Goal: Task Accomplishment & Management: Use online tool/utility

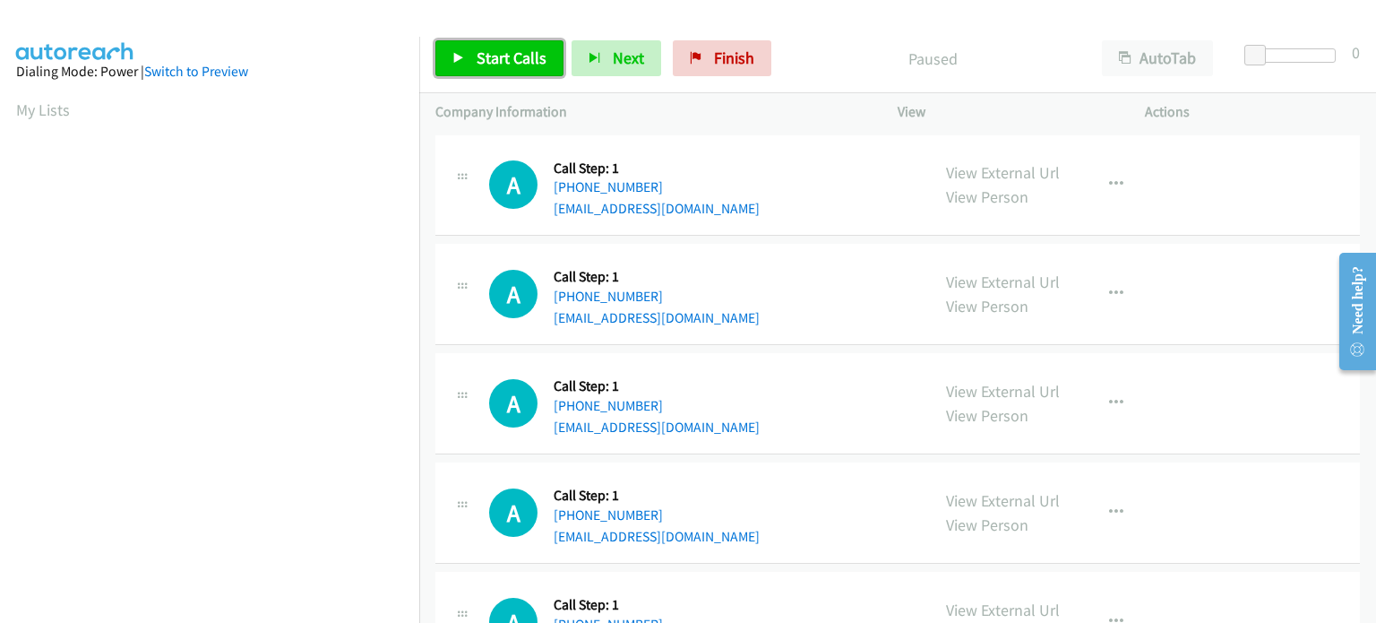
click at [509, 67] on span "Start Calls" at bounding box center [512, 57] width 70 height 21
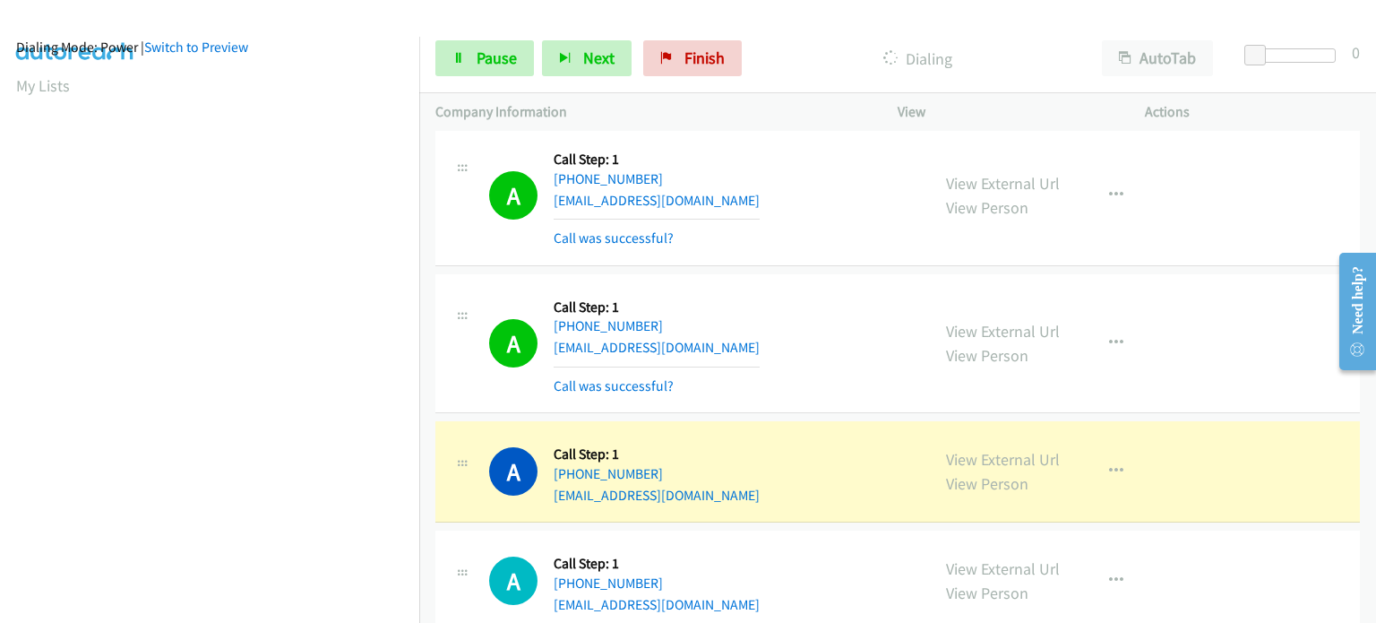
scroll to position [538, 0]
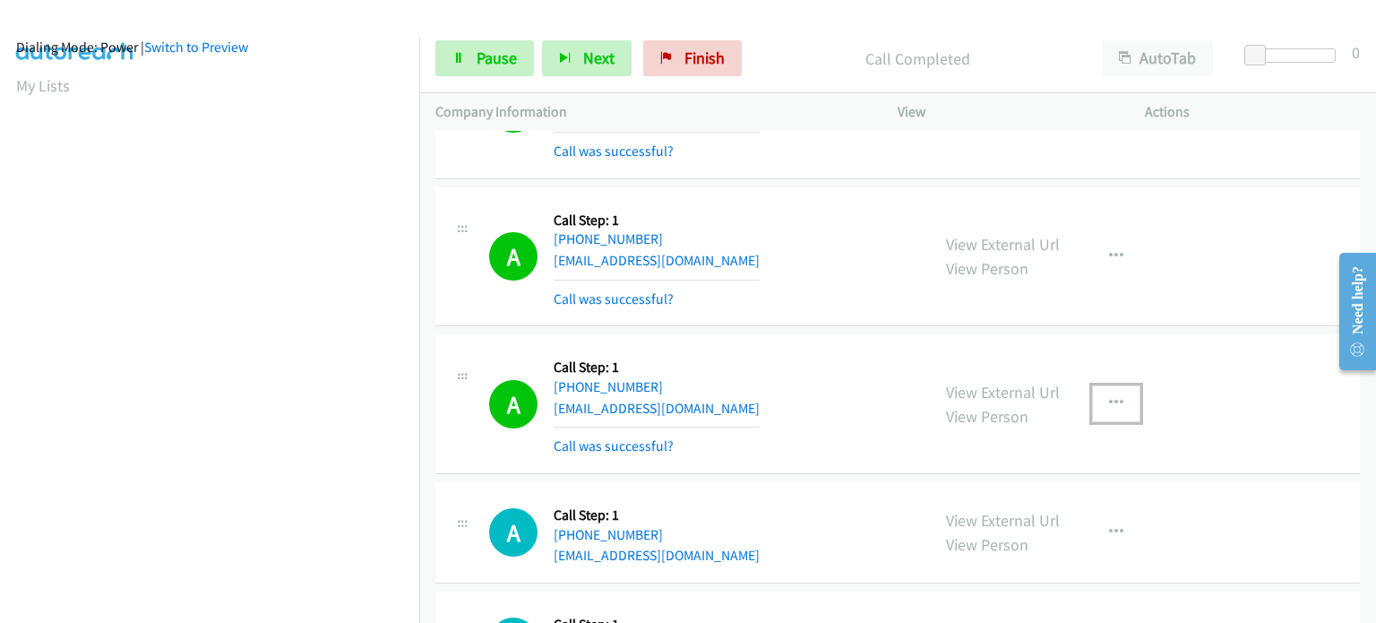
click at [1110, 400] on icon "button" at bounding box center [1116, 403] width 14 height 14
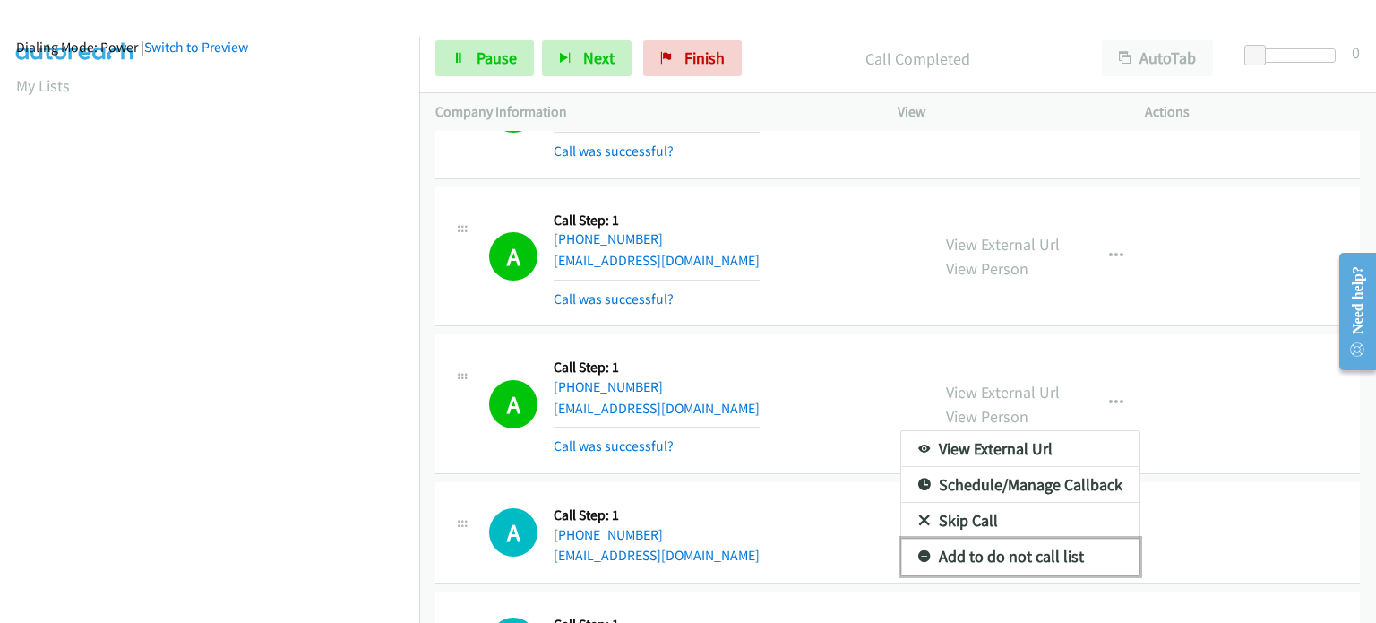
click at [983, 548] on link "Add to do not call list" at bounding box center [1020, 557] width 238 height 36
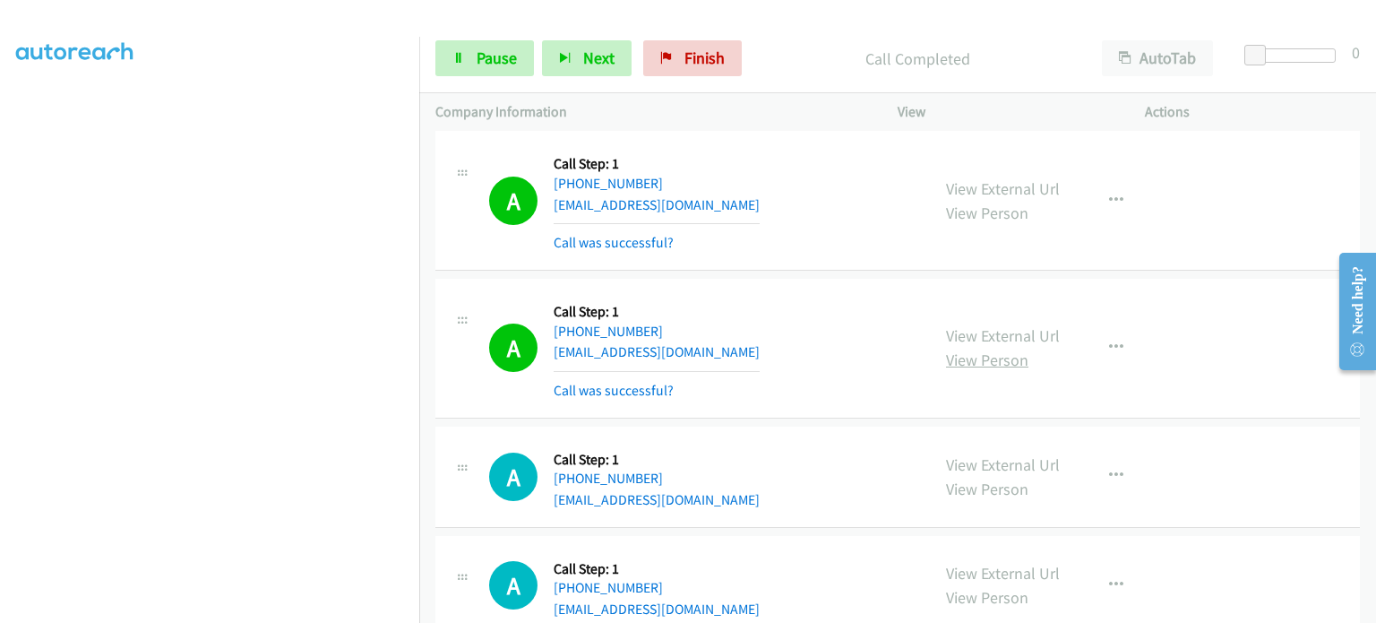
scroll to position [1075, 0]
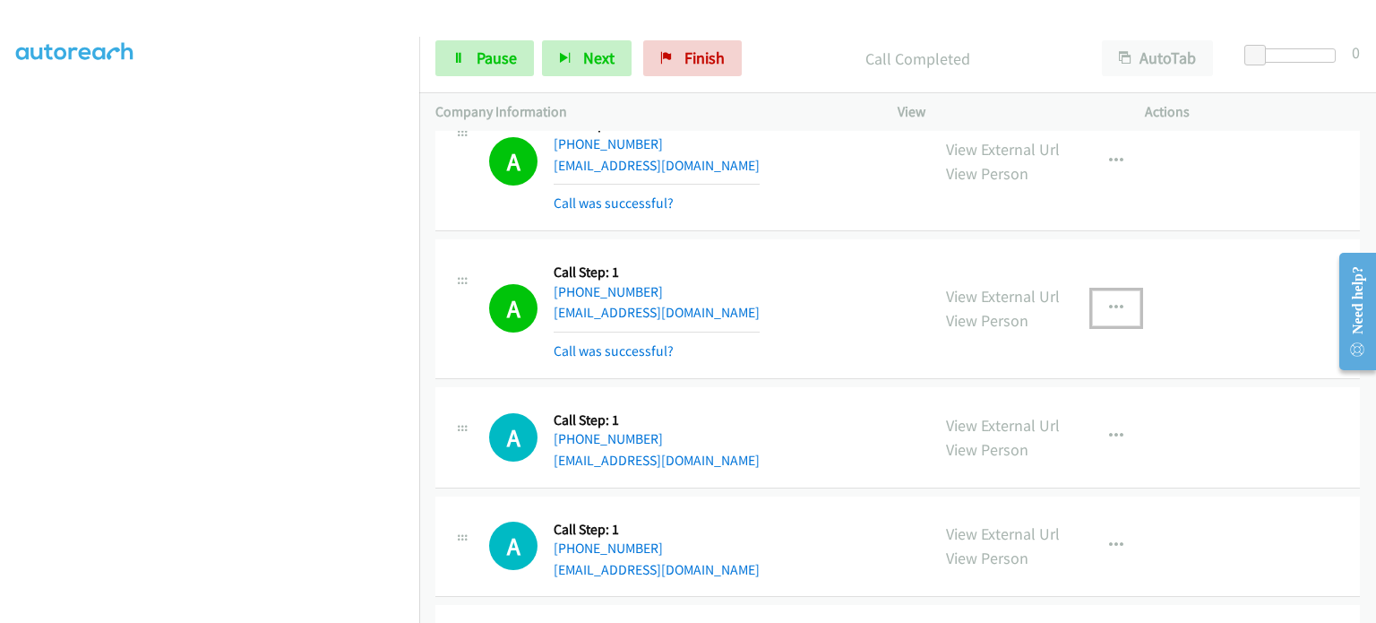
drag, startPoint x: 1112, startPoint y: 300, endPoint x: 1097, endPoint y: 300, distance: 15.2
click at [1112, 301] on icon "button" at bounding box center [1116, 308] width 14 height 14
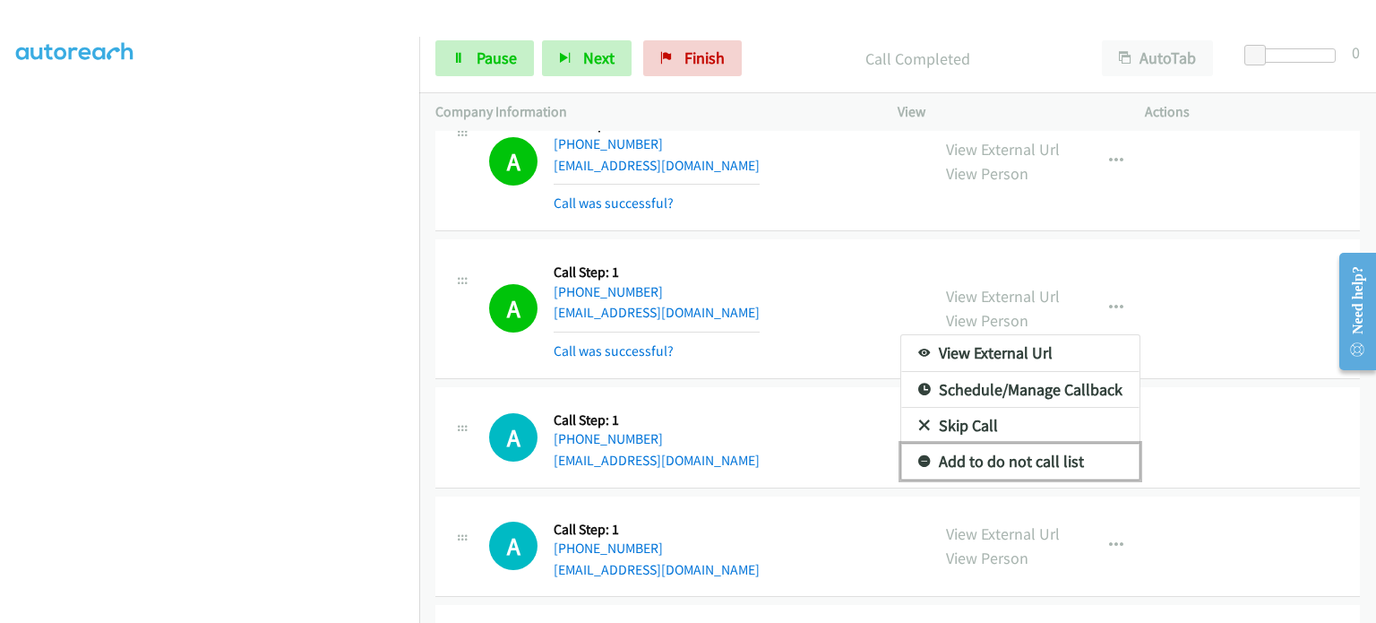
click at [987, 453] on link "Add to do not call list" at bounding box center [1020, 462] width 238 height 36
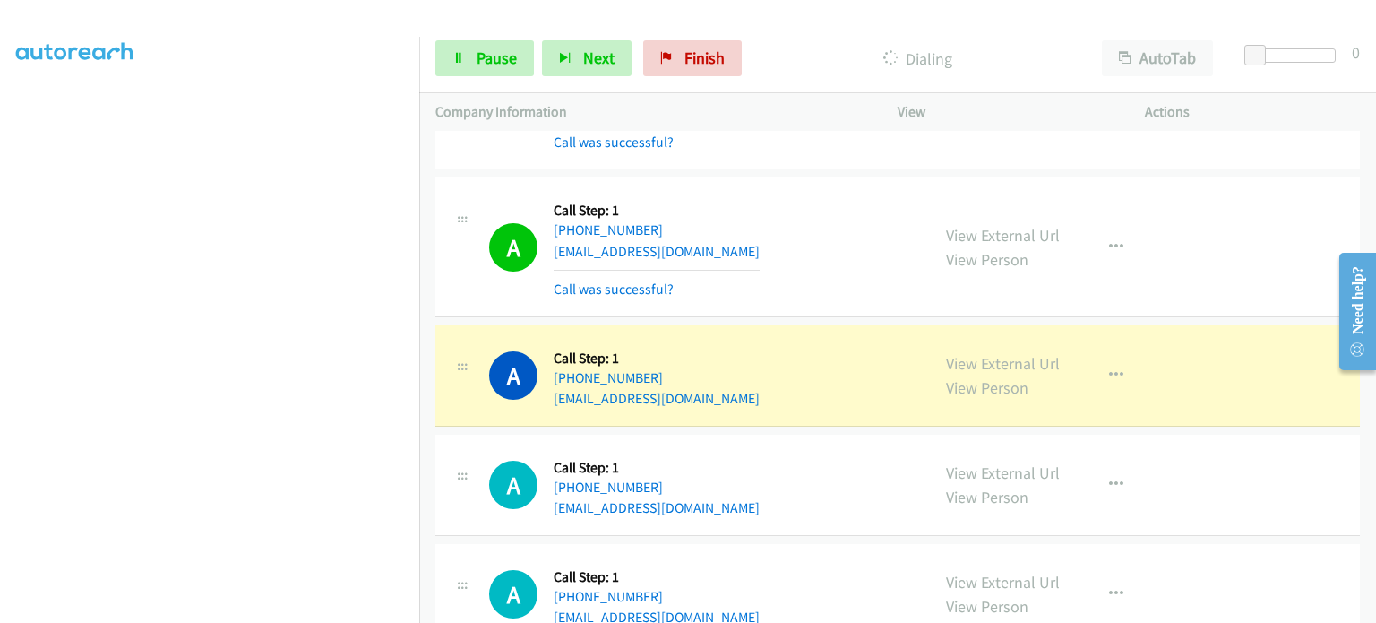
scroll to position [2061, 0]
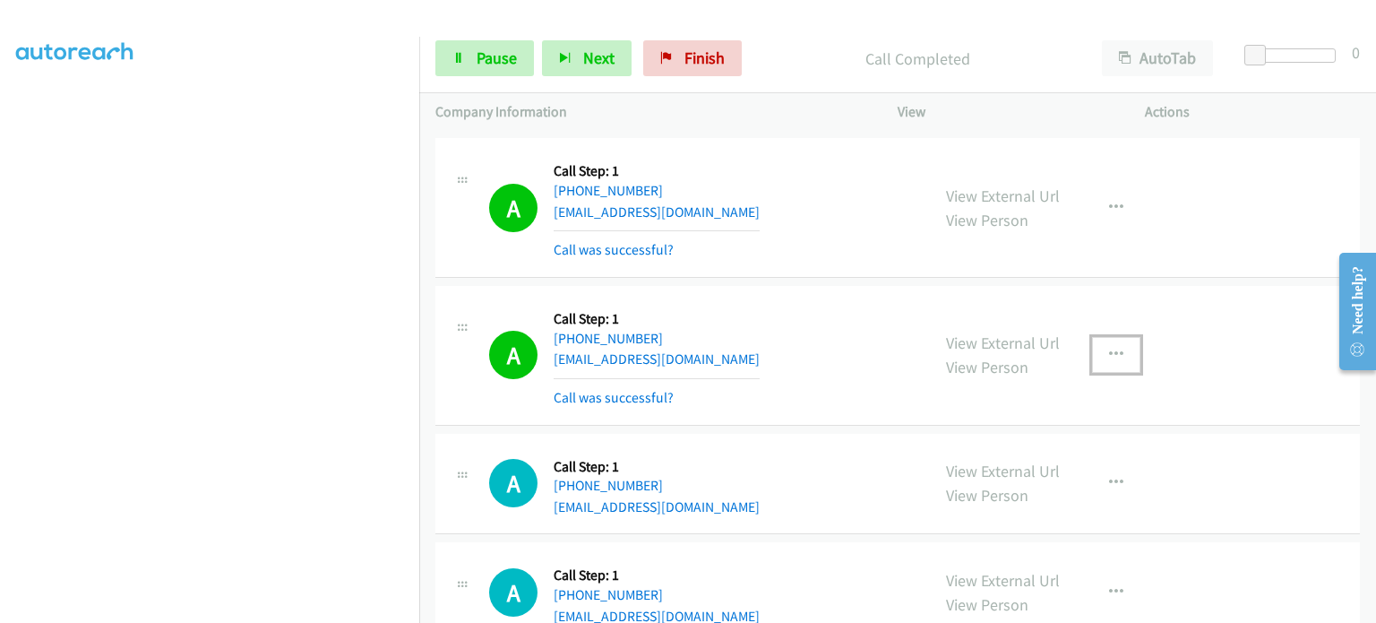
click at [1109, 348] on icon "button" at bounding box center [1116, 355] width 14 height 14
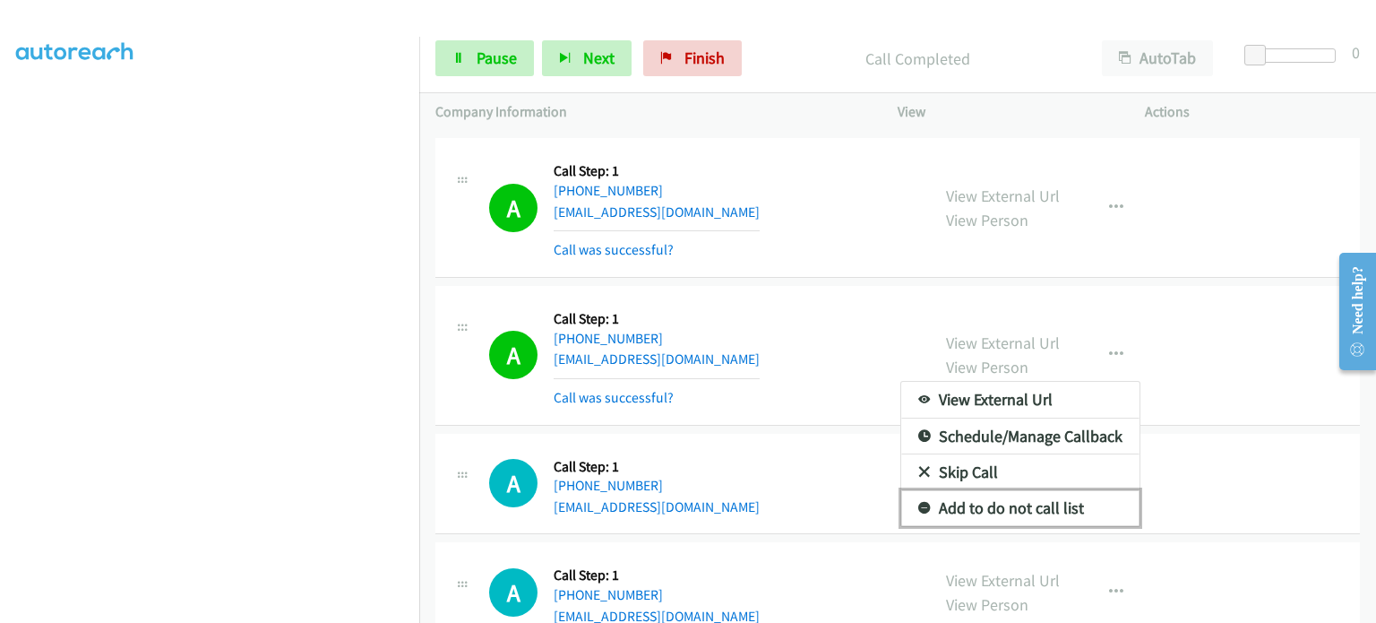
click at [953, 508] on link "Add to do not call list" at bounding box center [1020, 508] width 238 height 36
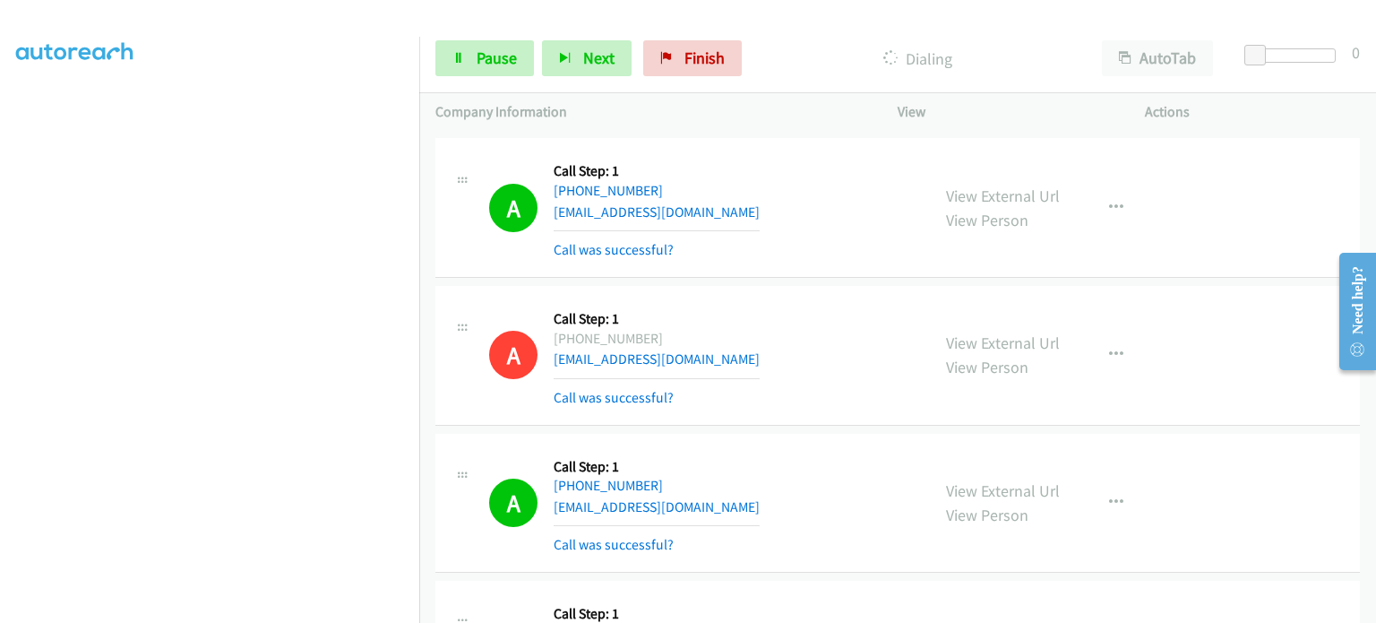
scroll to position [114, 0]
click at [477, 48] on span "Pause" at bounding box center [497, 57] width 40 height 21
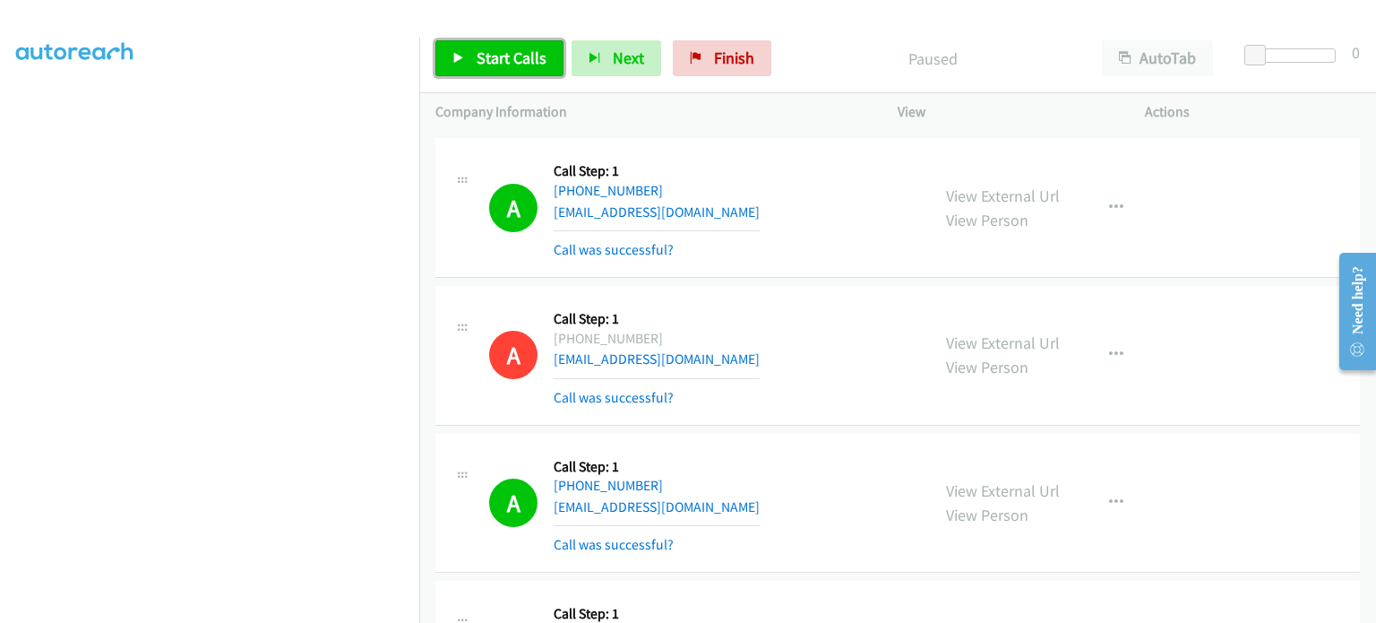
click at [466, 59] on link "Start Calls" at bounding box center [499, 58] width 128 height 36
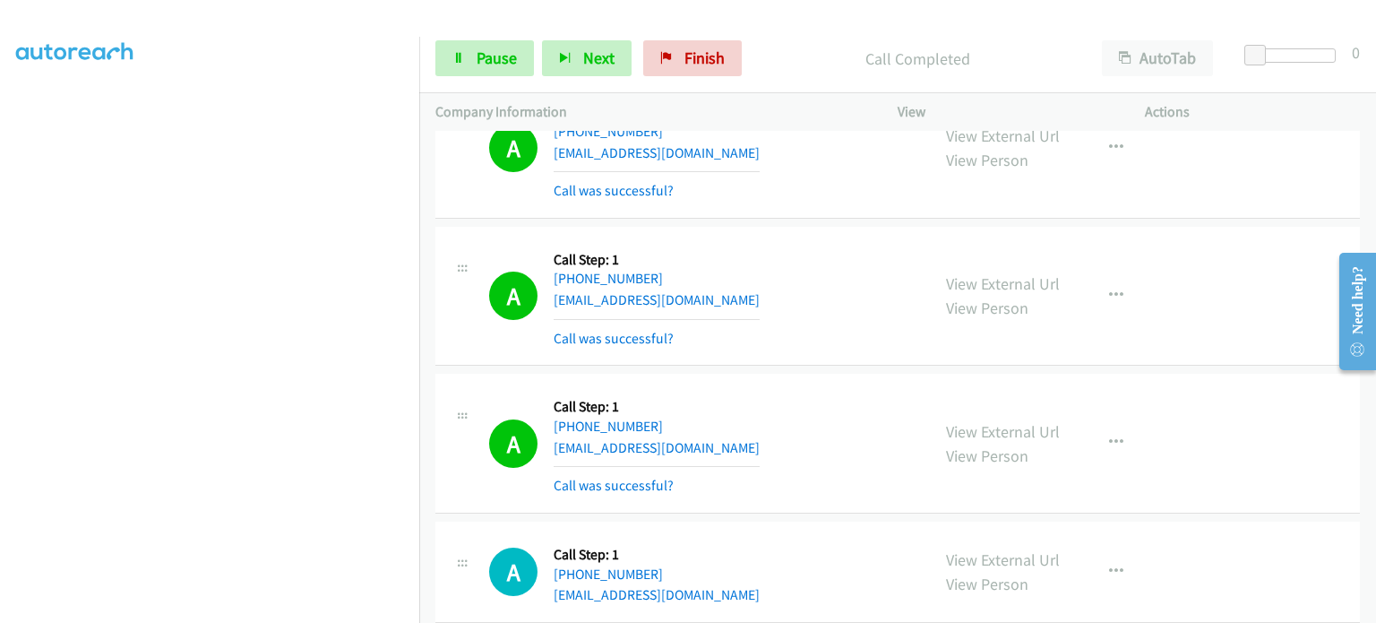
scroll to position [4301, 0]
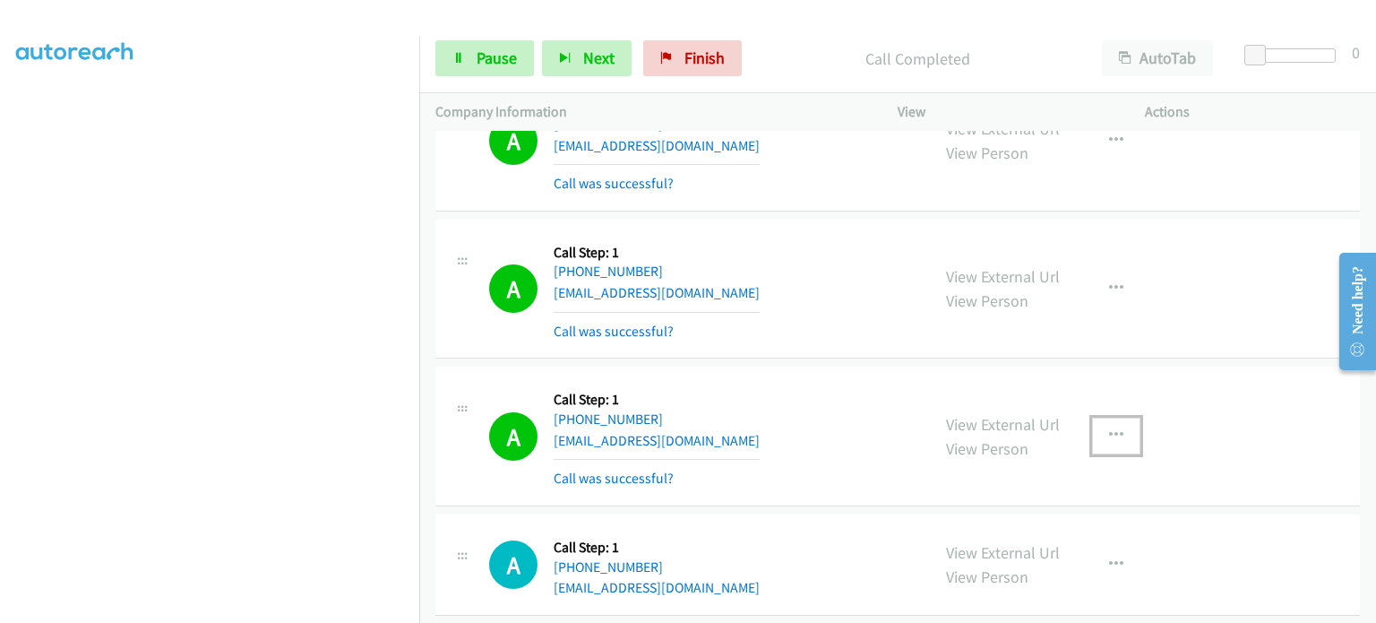
click at [1109, 428] on icon "button" at bounding box center [1116, 435] width 14 height 14
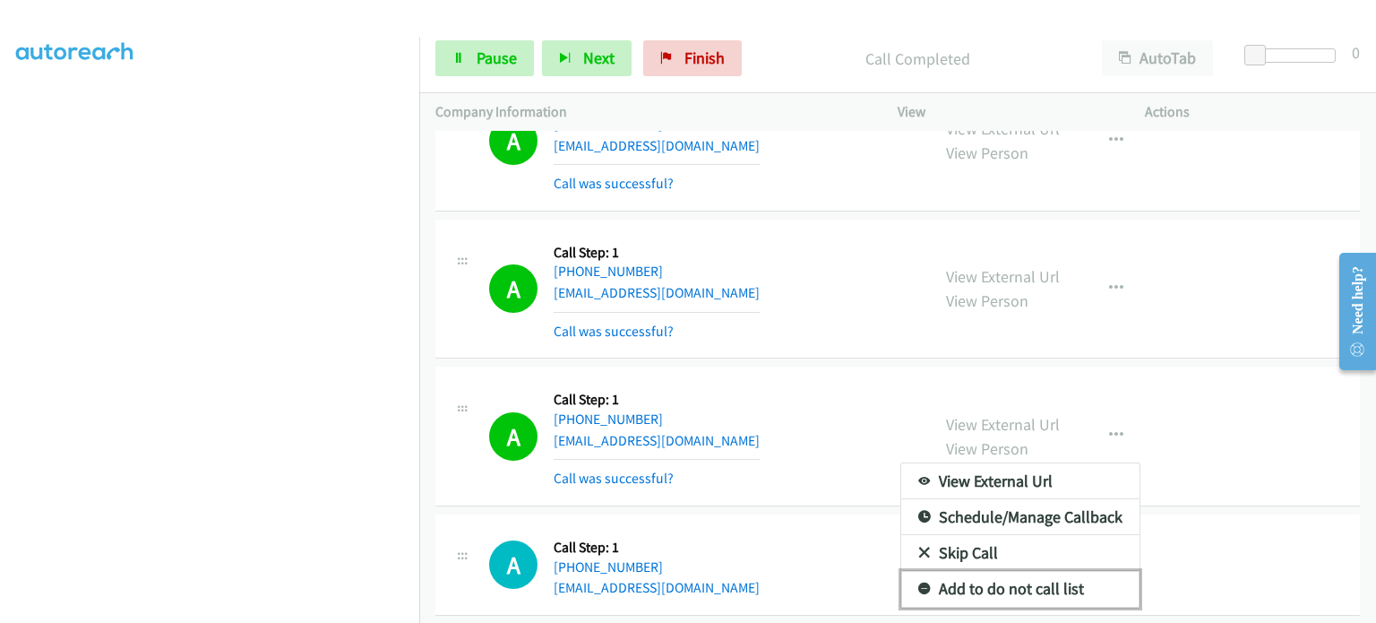
click at [1042, 573] on link "Add to do not call list" at bounding box center [1020, 589] width 238 height 36
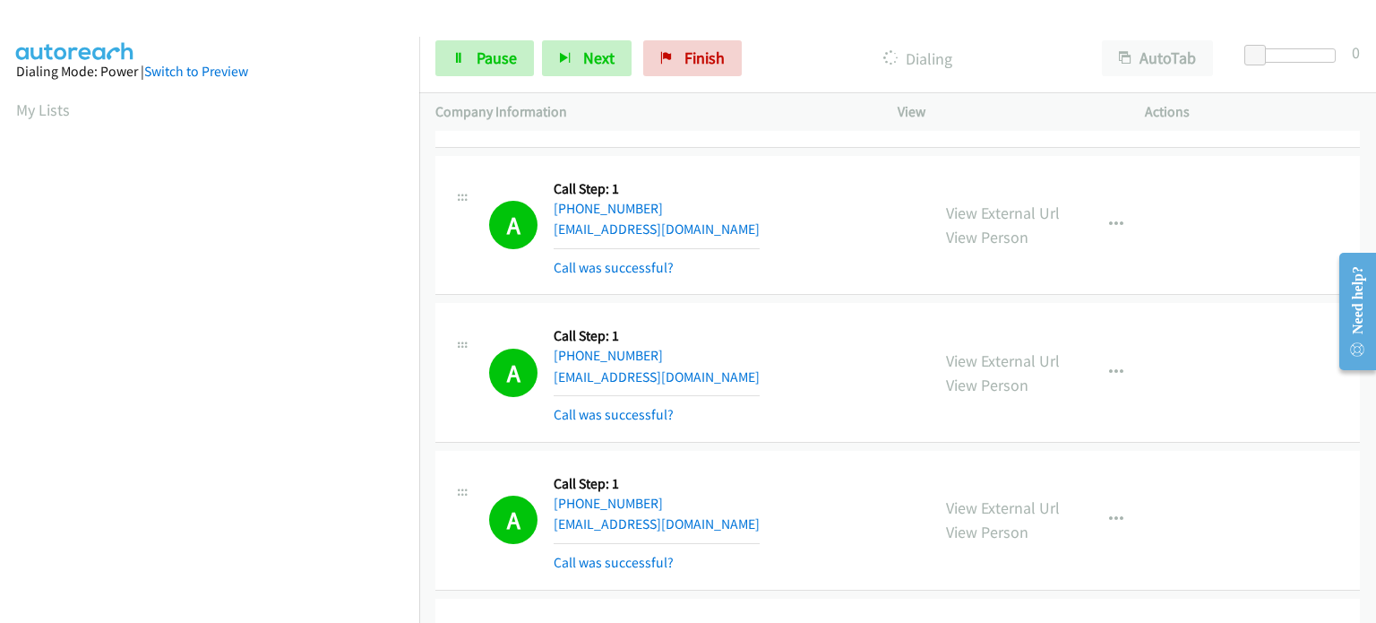
scroll to position [5018, 0]
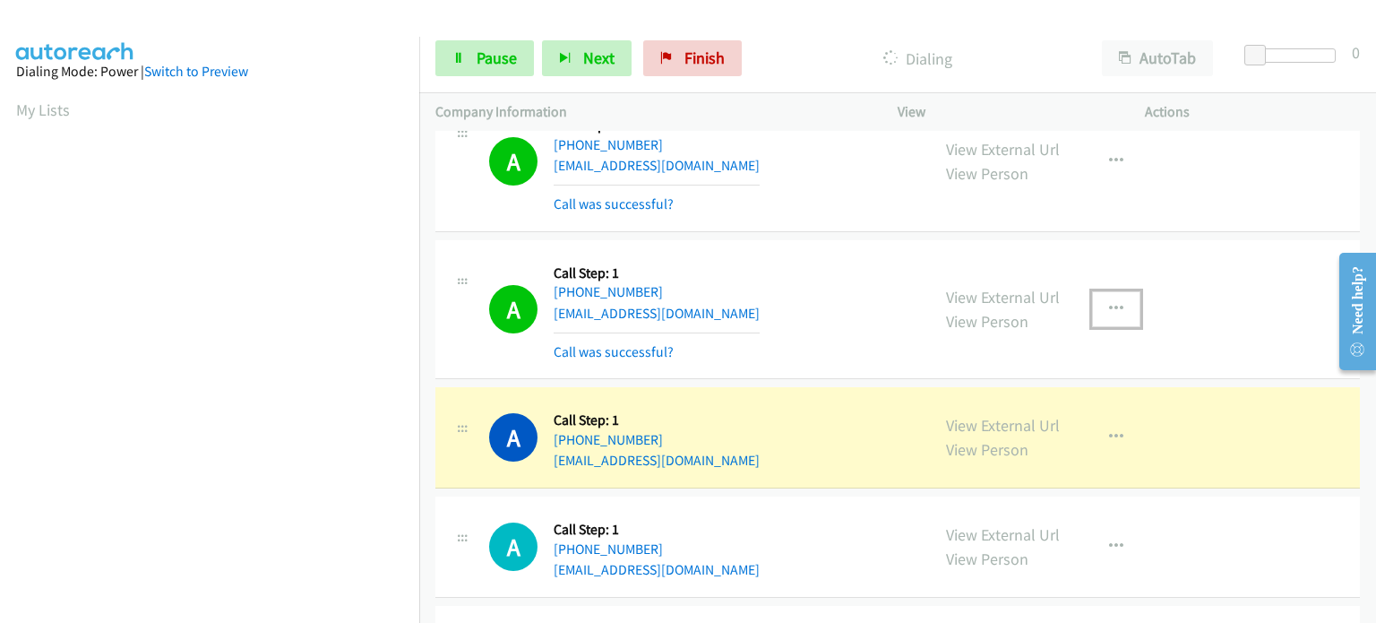
click at [1109, 302] on icon "button" at bounding box center [1116, 309] width 14 height 14
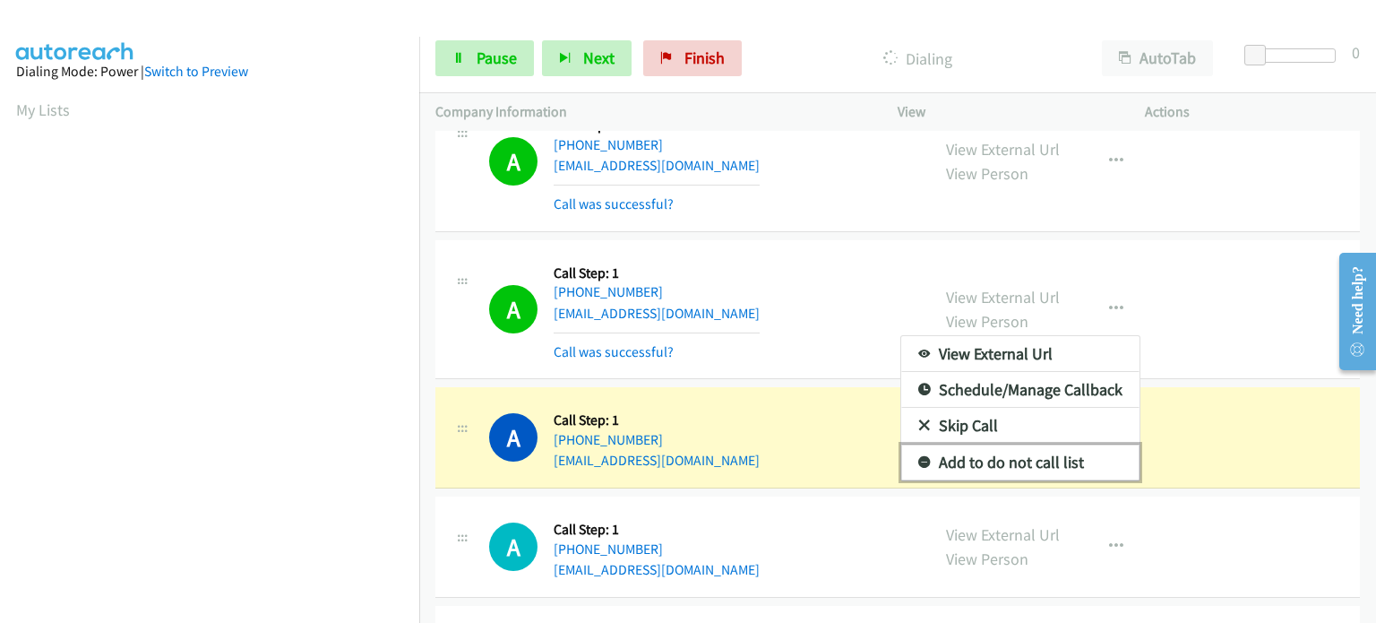
click at [1023, 450] on link "Add to do not call list" at bounding box center [1020, 462] width 238 height 36
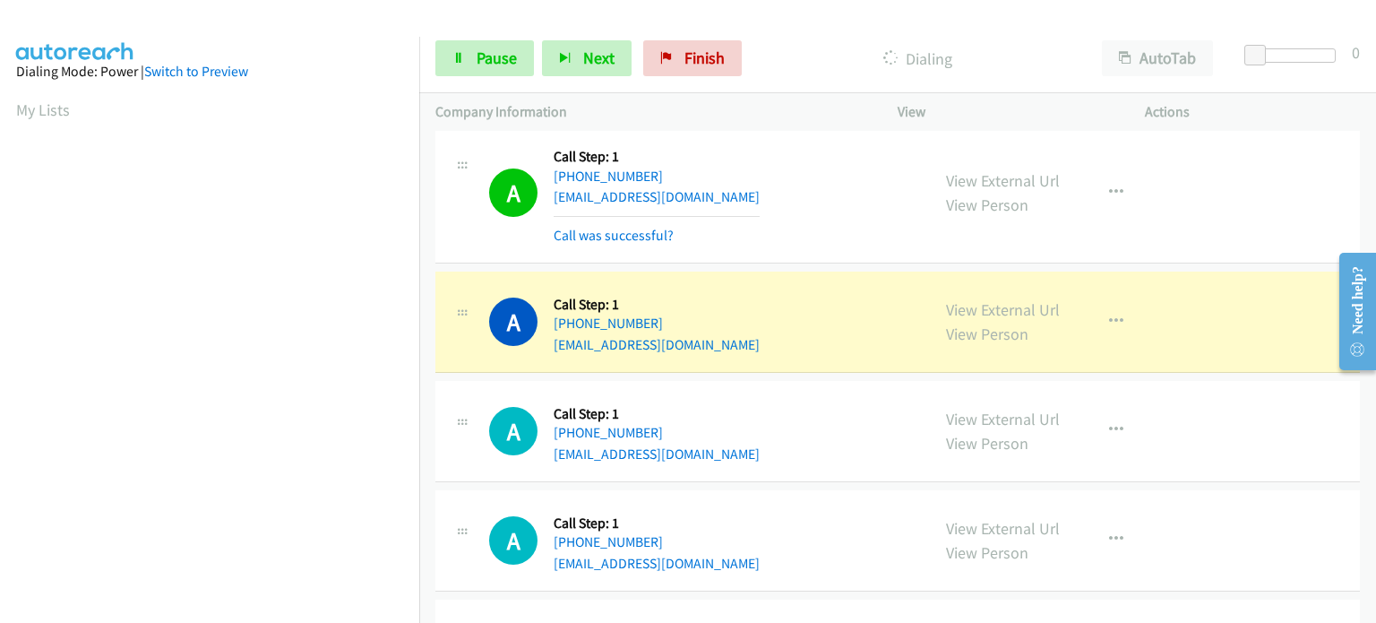
scroll to position [5287, 0]
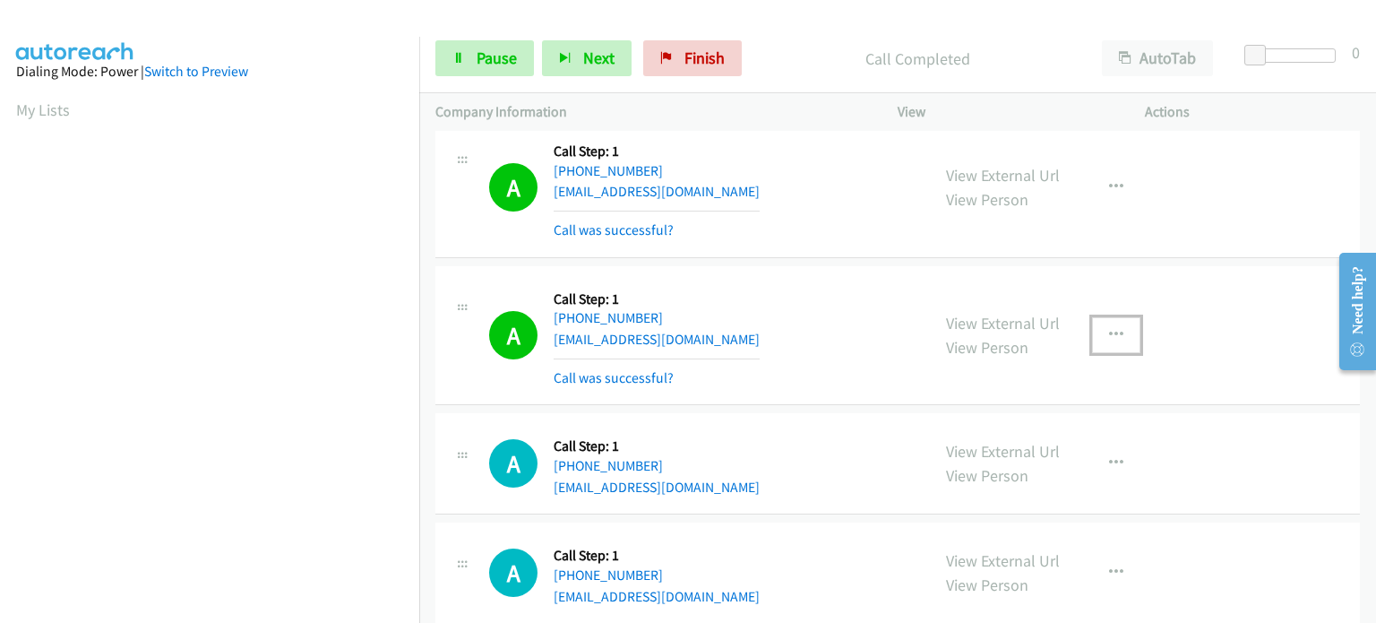
click at [1109, 328] on icon "button" at bounding box center [1116, 335] width 14 height 14
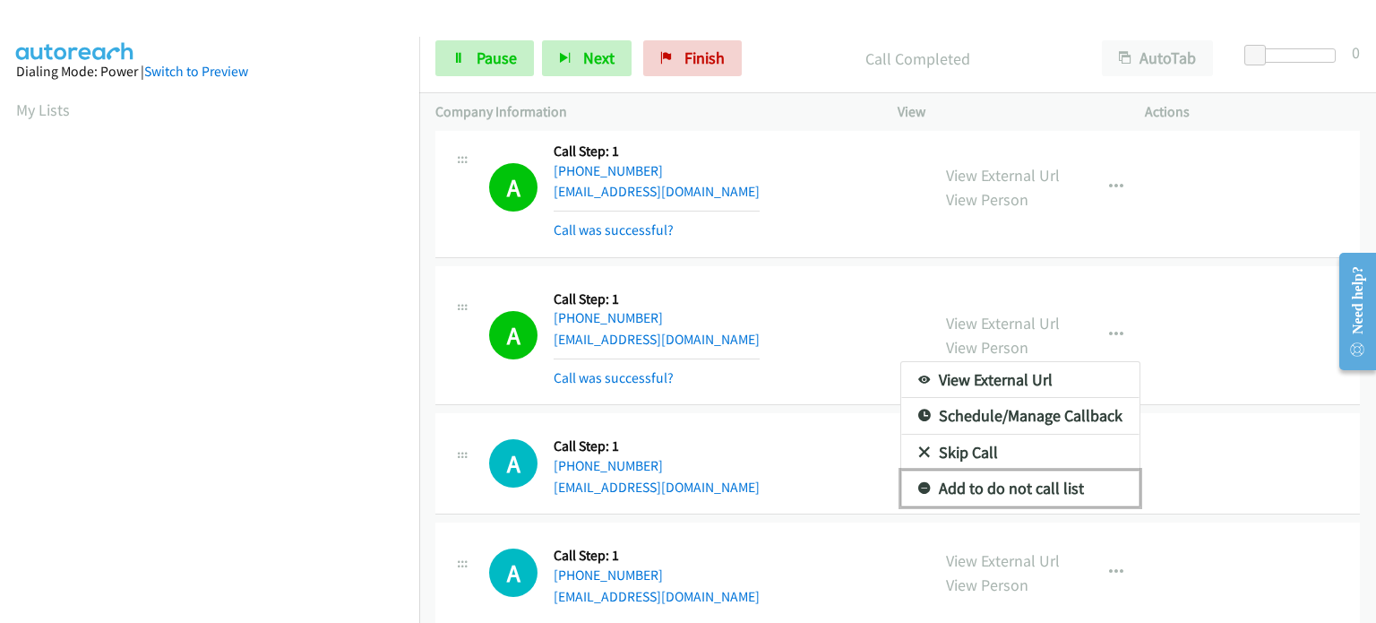
click at [1022, 474] on link "Add to do not call list" at bounding box center [1020, 488] width 238 height 36
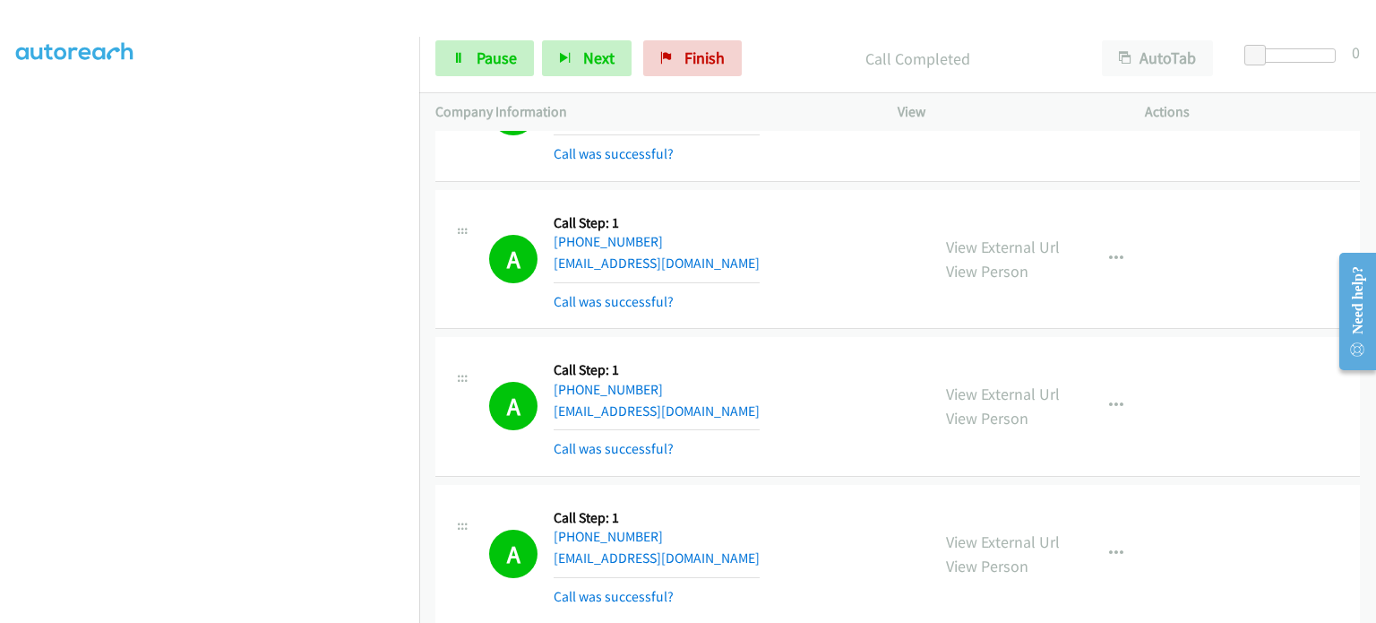
scroll to position [269, 0]
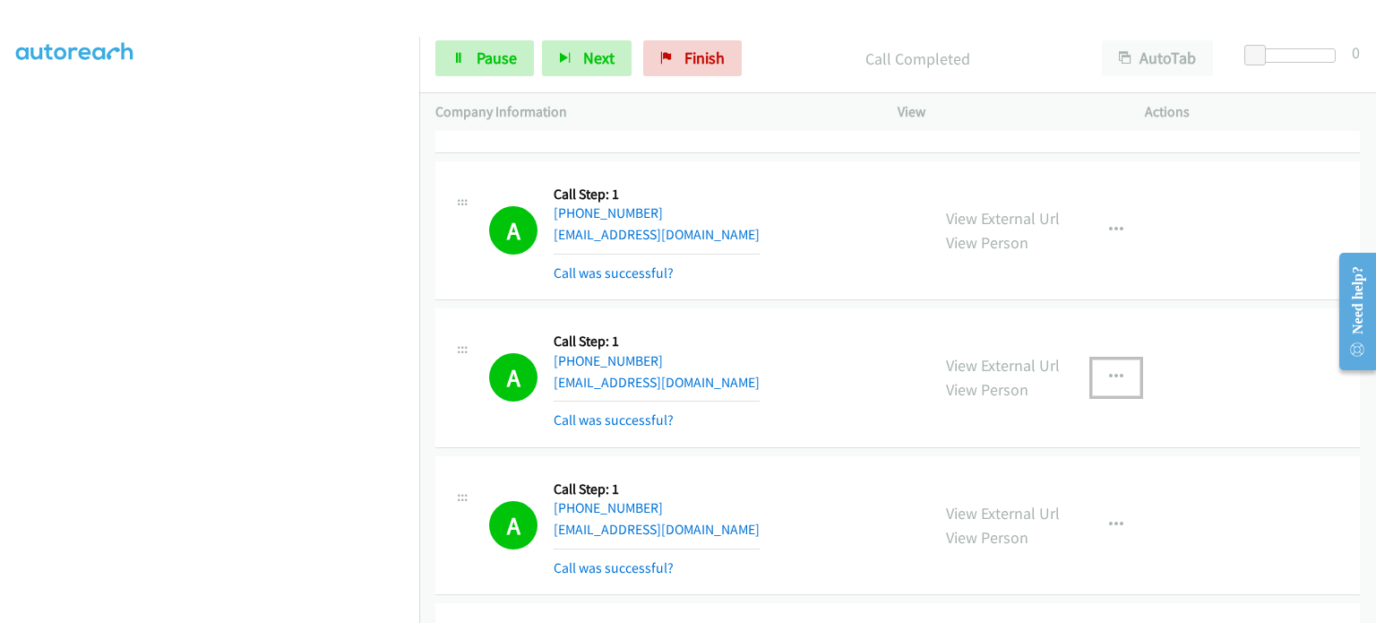
click at [1109, 376] on icon "button" at bounding box center [1116, 377] width 14 height 14
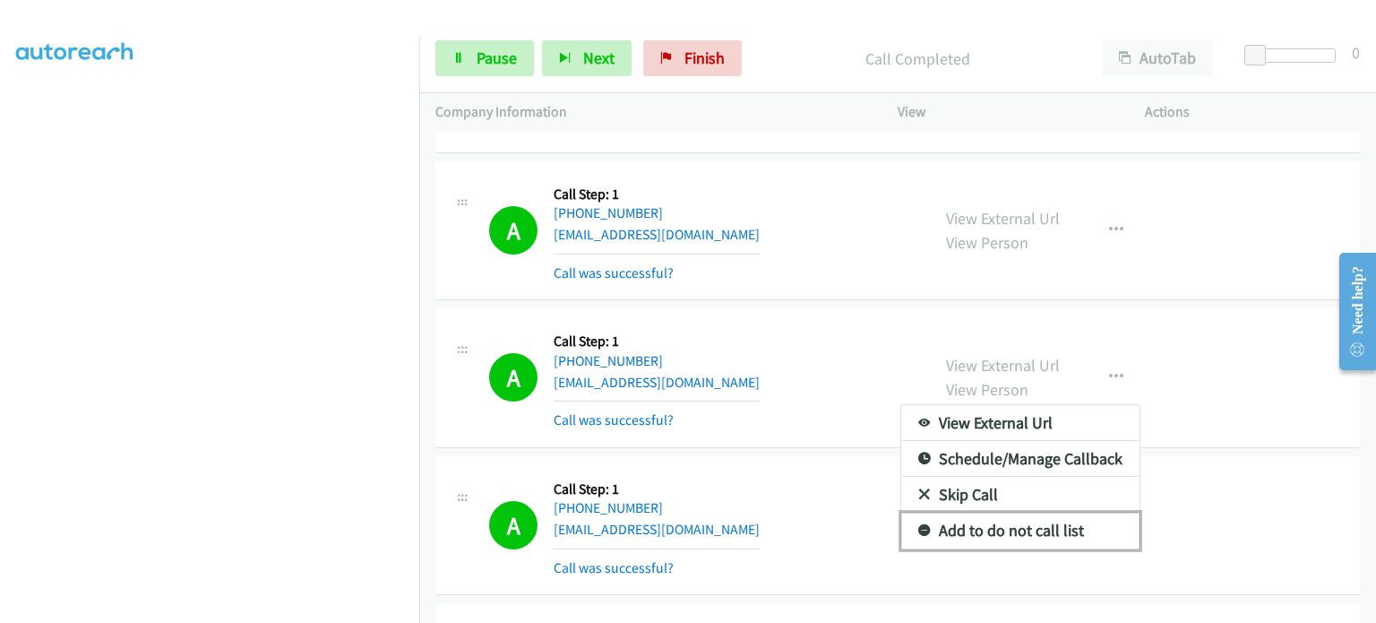
click at [1025, 521] on link "Add to do not call list" at bounding box center [1020, 531] width 238 height 36
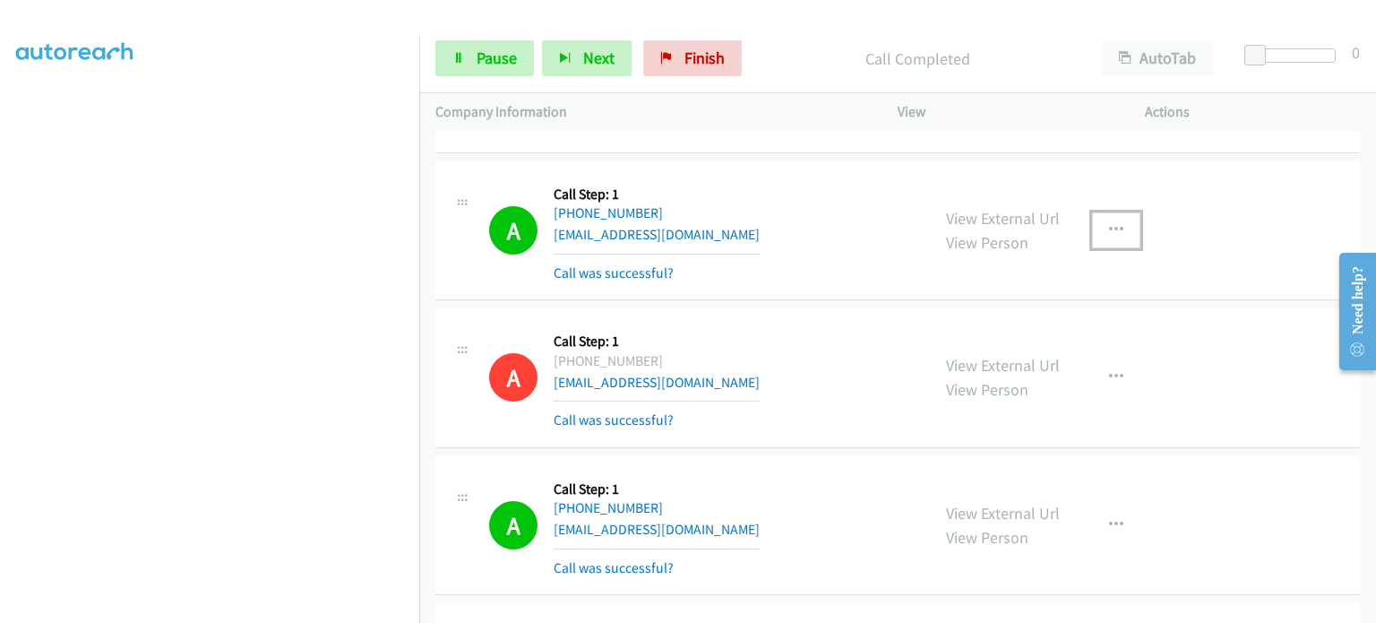
click at [1109, 228] on icon "button" at bounding box center [1116, 230] width 14 height 14
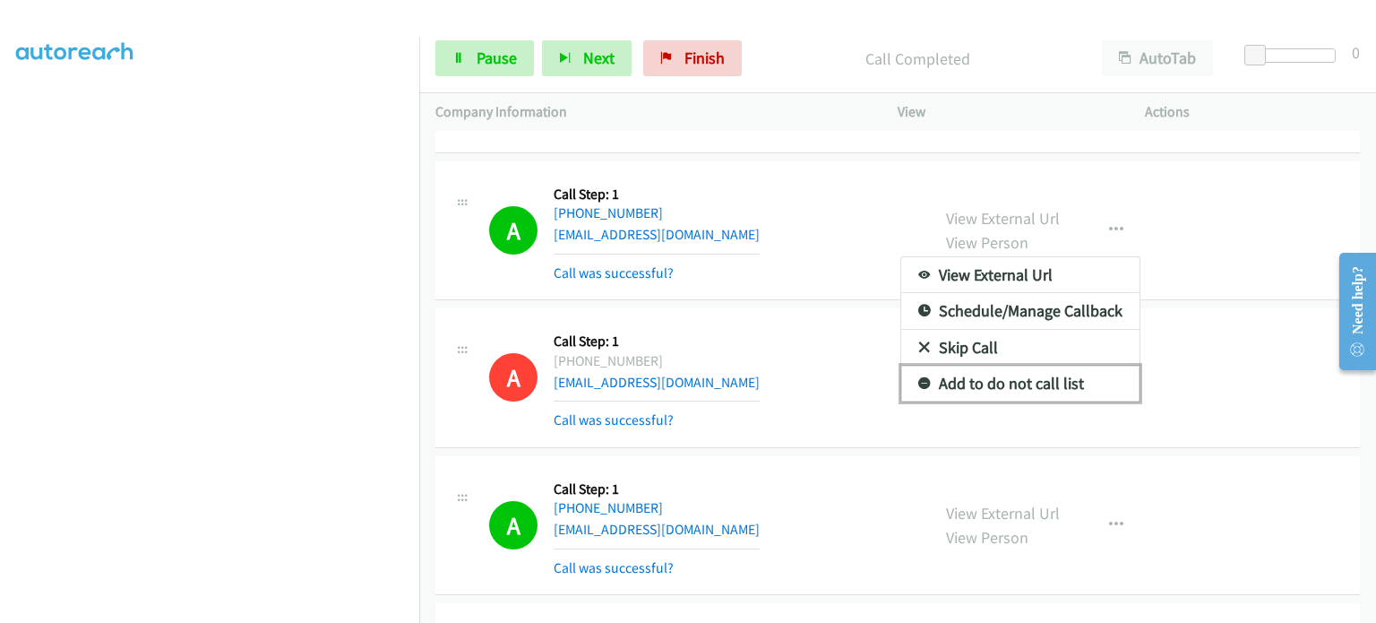
click at [1064, 379] on link "Add to do not call list" at bounding box center [1020, 384] width 238 height 36
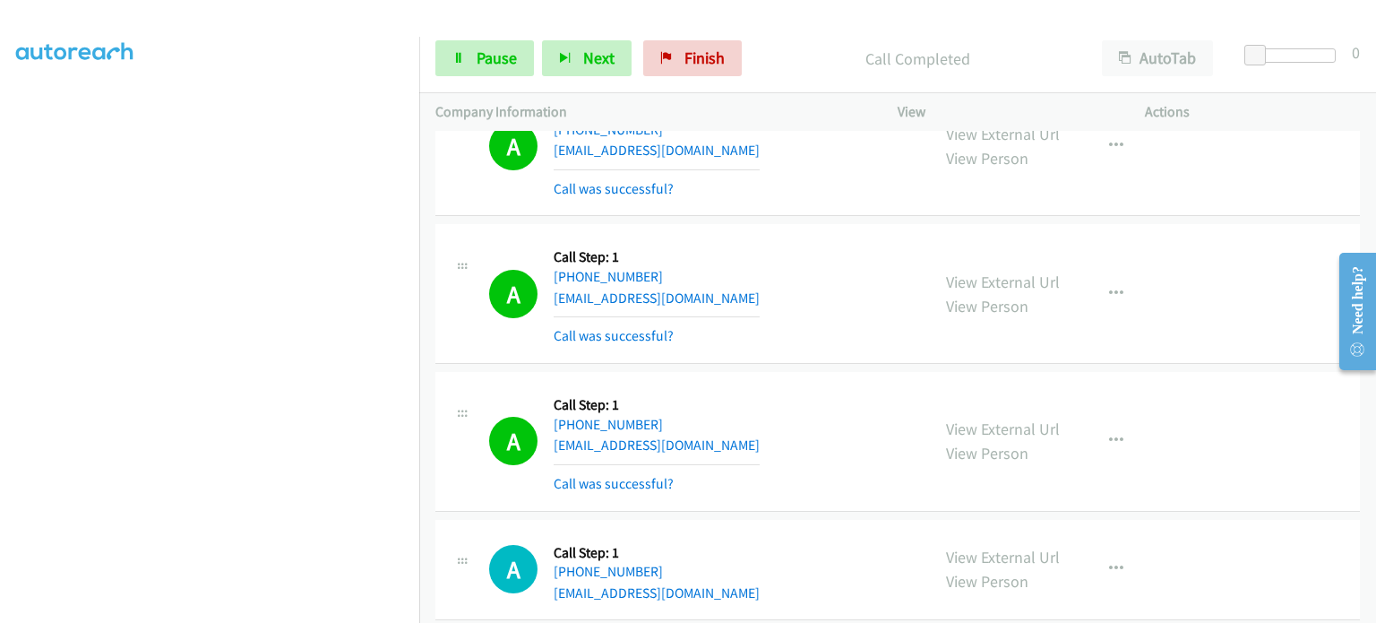
scroll to position [5735, 0]
